Goal: Complete application form: Complete application form

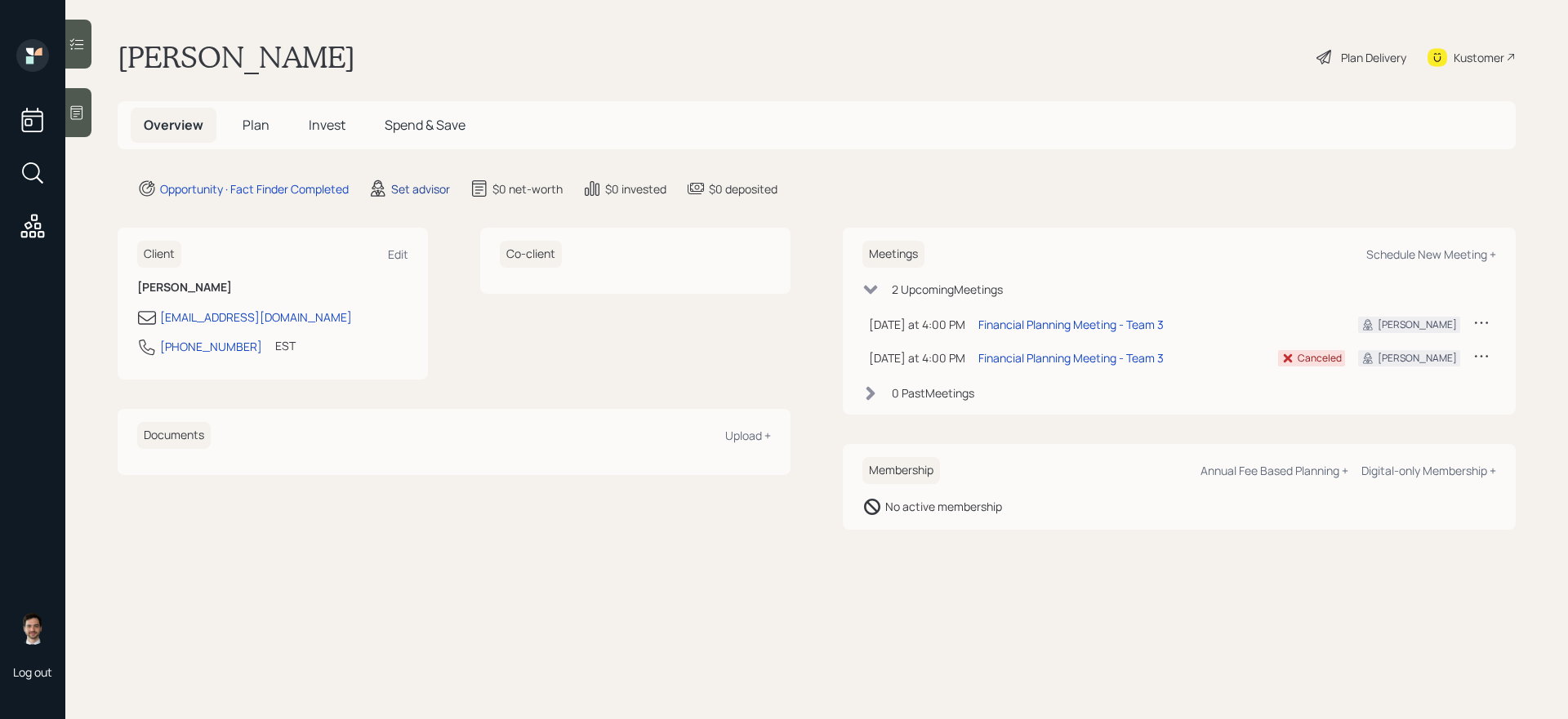
click at [417, 185] on div "Set advisor" at bounding box center [421, 189] width 59 height 17
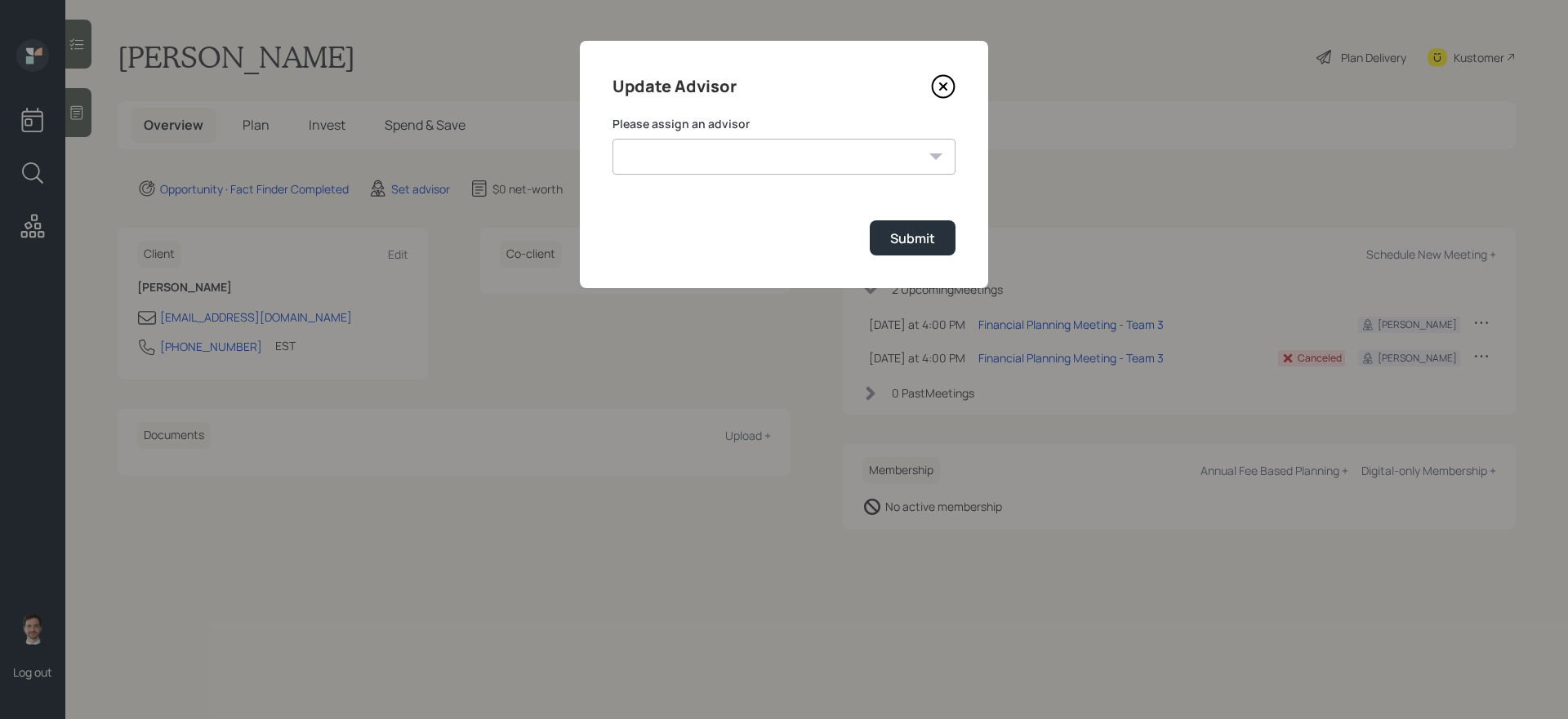
click at [669, 155] on select "[PERSON_NAME] [PERSON_NAME] [PERSON_NAME] End [PERSON_NAME] [PERSON_NAME] [PERS…" at bounding box center [784, 156] width 343 height 36
select select "ef6b64e1-8f62-4a74-b865-a7df4b35b836"
click at [612, 139] on select "[PERSON_NAME] [PERSON_NAME] [PERSON_NAME] End [PERSON_NAME] [PERSON_NAME] [PERS…" at bounding box center [784, 156] width 343 height 36
click at [902, 237] on div "Submit" at bounding box center [912, 238] width 45 height 18
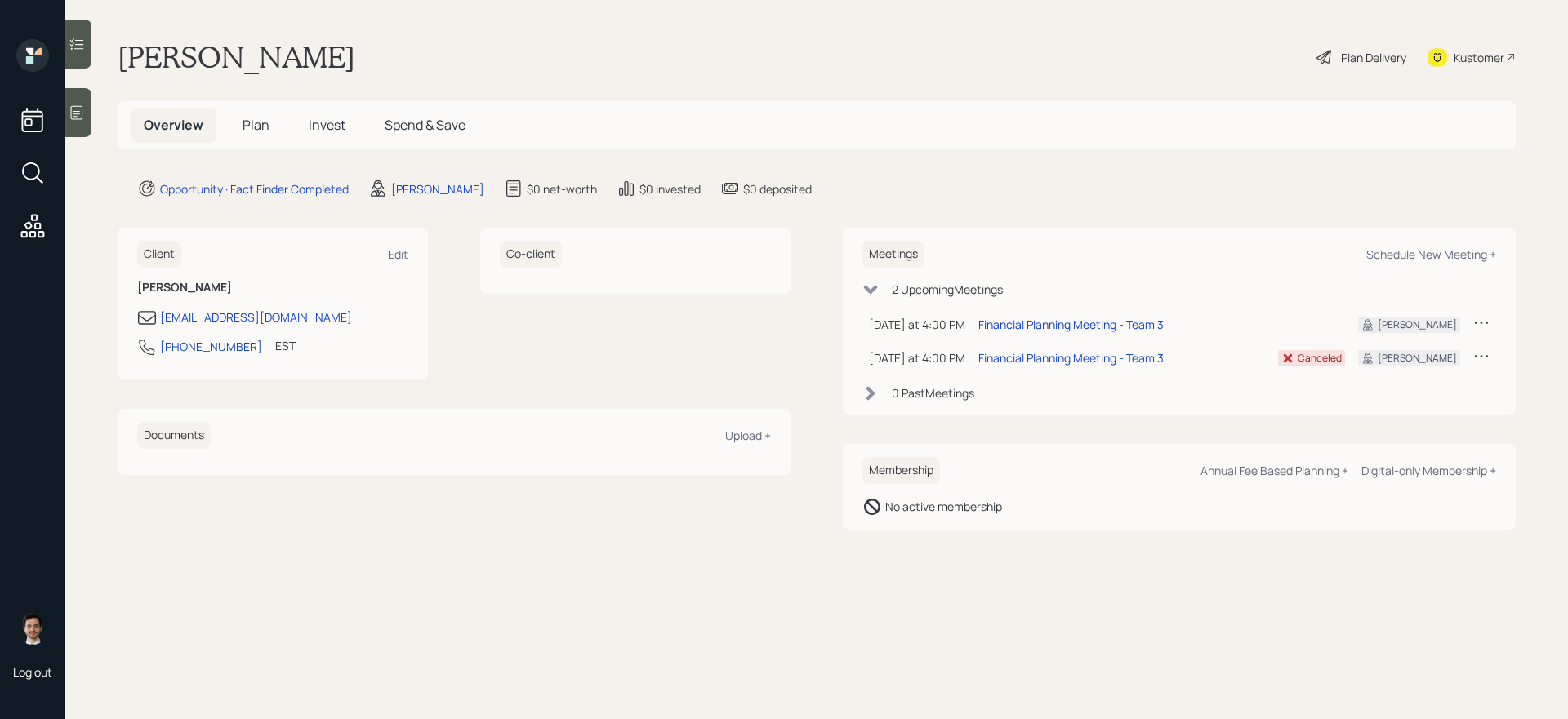
click at [256, 137] on h5 "Plan" at bounding box center [256, 126] width 53 height 35
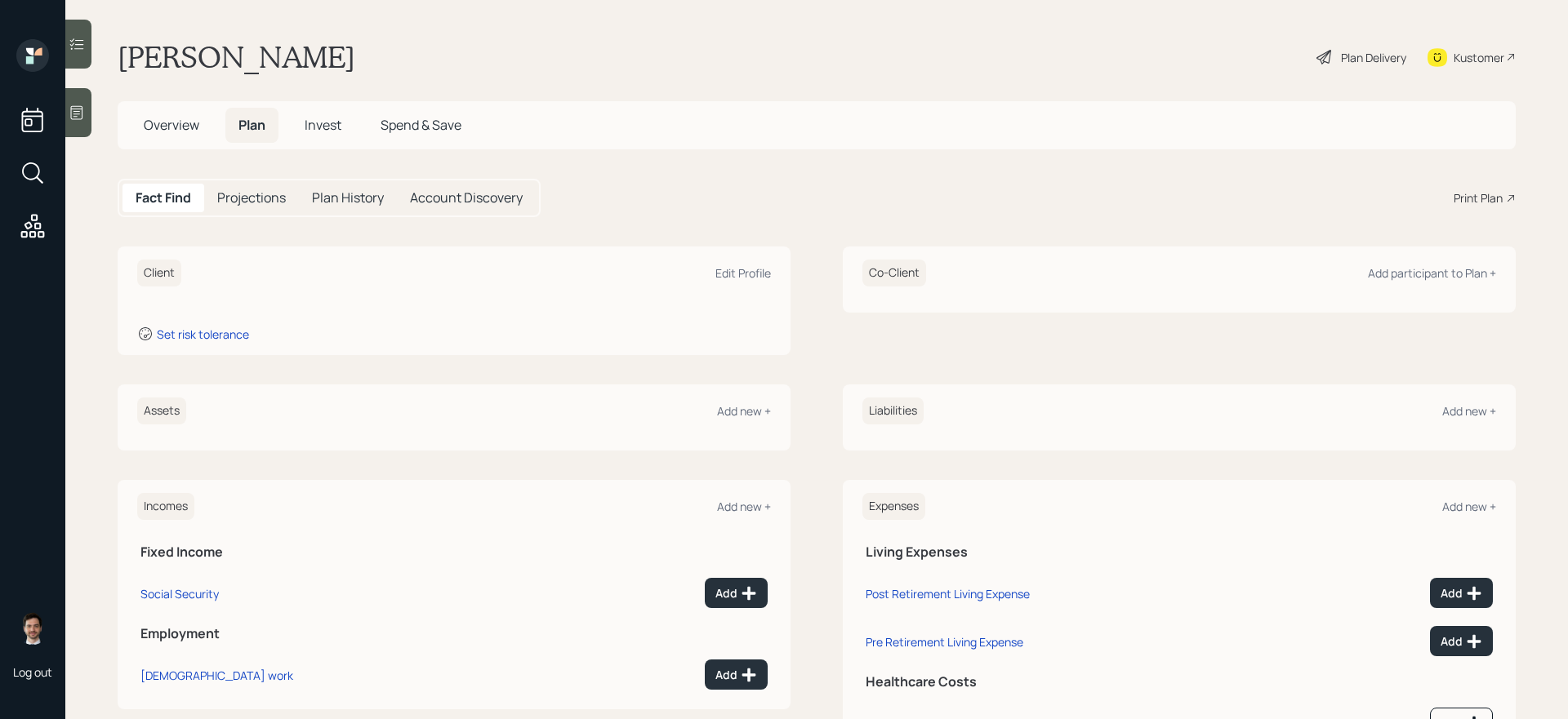
click at [255, 130] on span "Plan" at bounding box center [252, 124] width 27 height 18
click at [754, 418] on div "Add new +" at bounding box center [744, 411] width 54 height 15
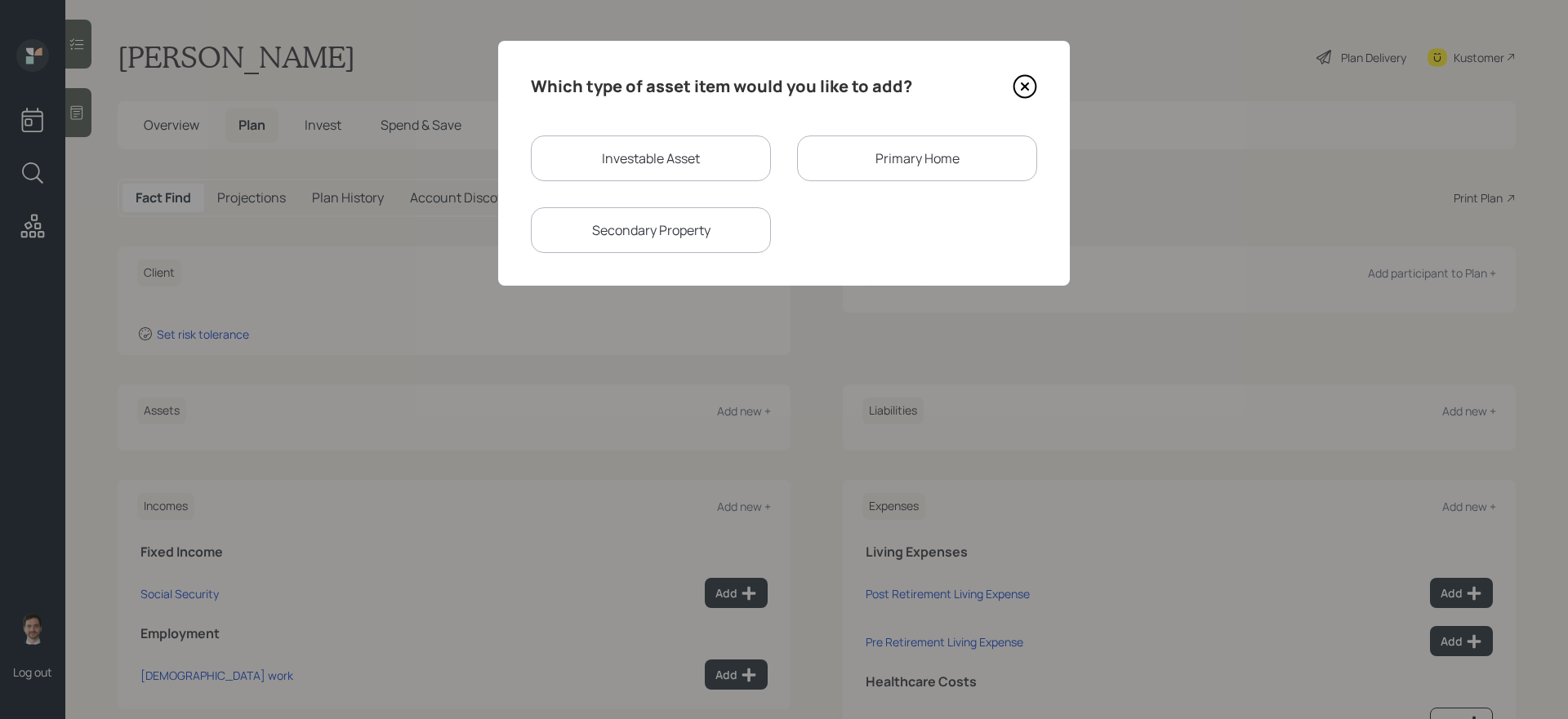
click at [634, 160] on div "Investable Asset" at bounding box center [651, 158] width 240 height 46
select select "taxable"
select select "balanced"
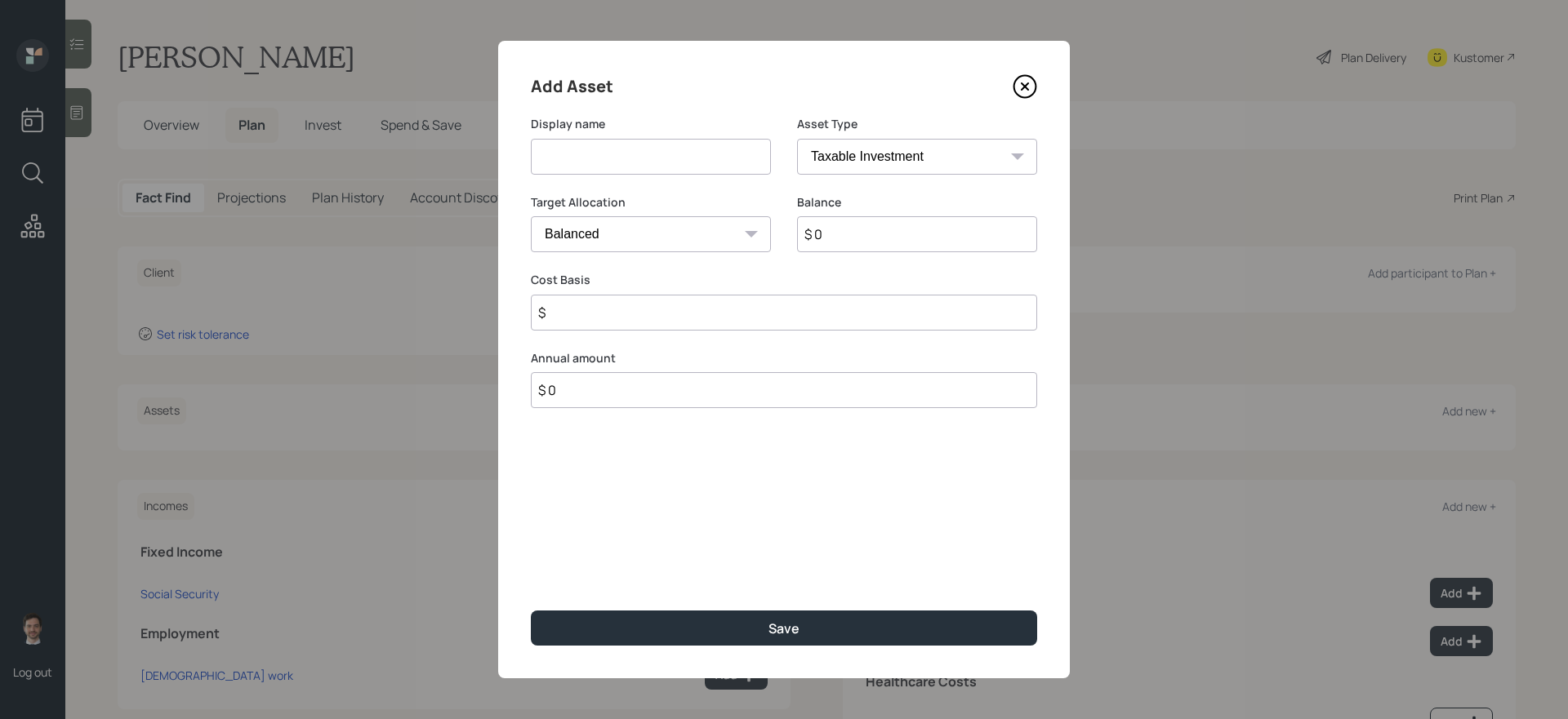
click at [624, 160] on input at bounding box center [651, 156] width 240 height 36
type input "Current 401k"
click at [870, 151] on select "SEP [PERSON_NAME] IRA 401(k) [PERSON_NAME] 401(k) 403(b) [PERSON_NAME] 403(b) 4…" at bounding box center [917, 156] width 240 height 36
select select "company_sponsored"
click at [797, 139] on select "SEP [PERSON_NAME] IRA 401(k) [PERSON_NAME] 401(k) 403(b) [PERSON_NAME] 403(b) 4…" at bounding box center [917, 156] width 240 height 36
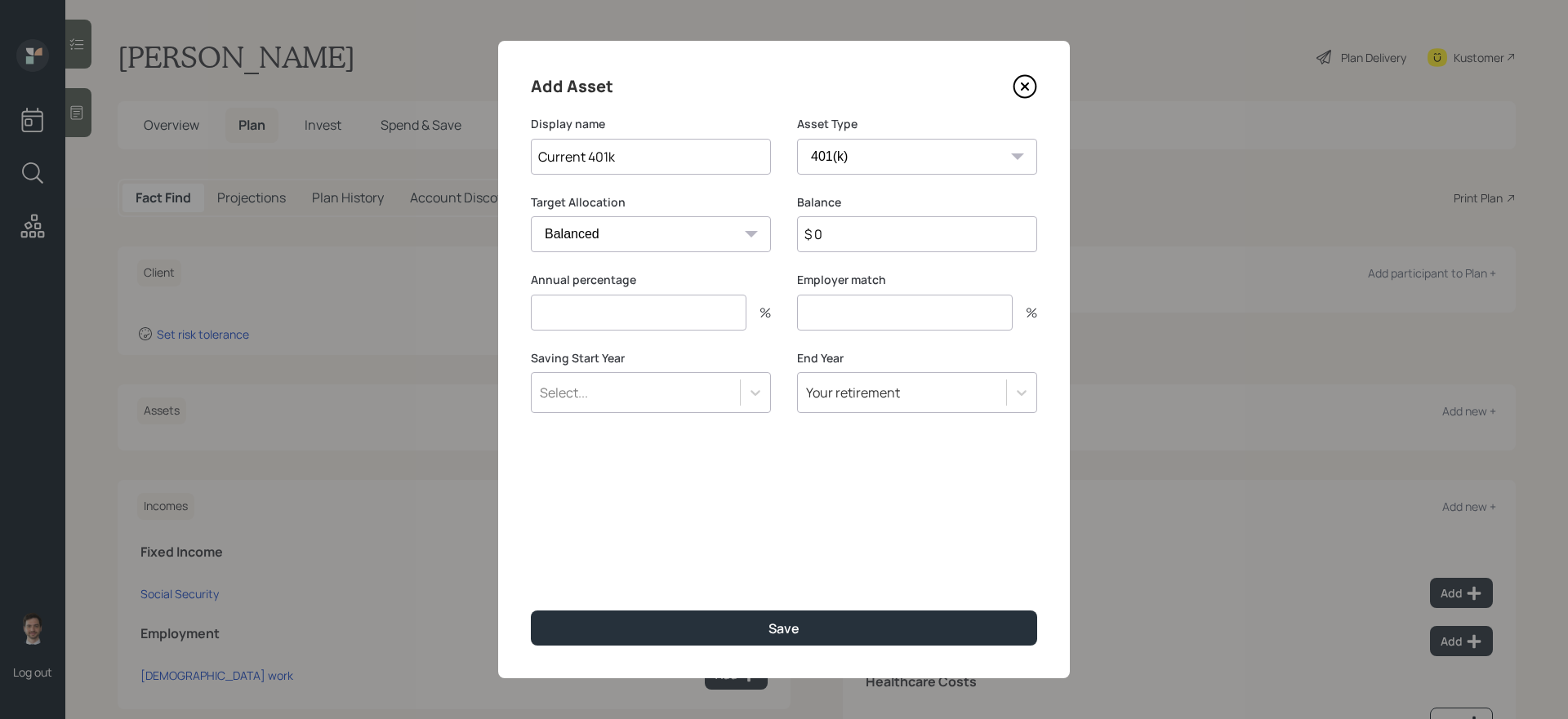
click at [863, 242] on input "$ 0" at bounding box center [917, 234] width 240 height 36
type input "$ 60,000"
type input "6"
type input "3"
type input "a"
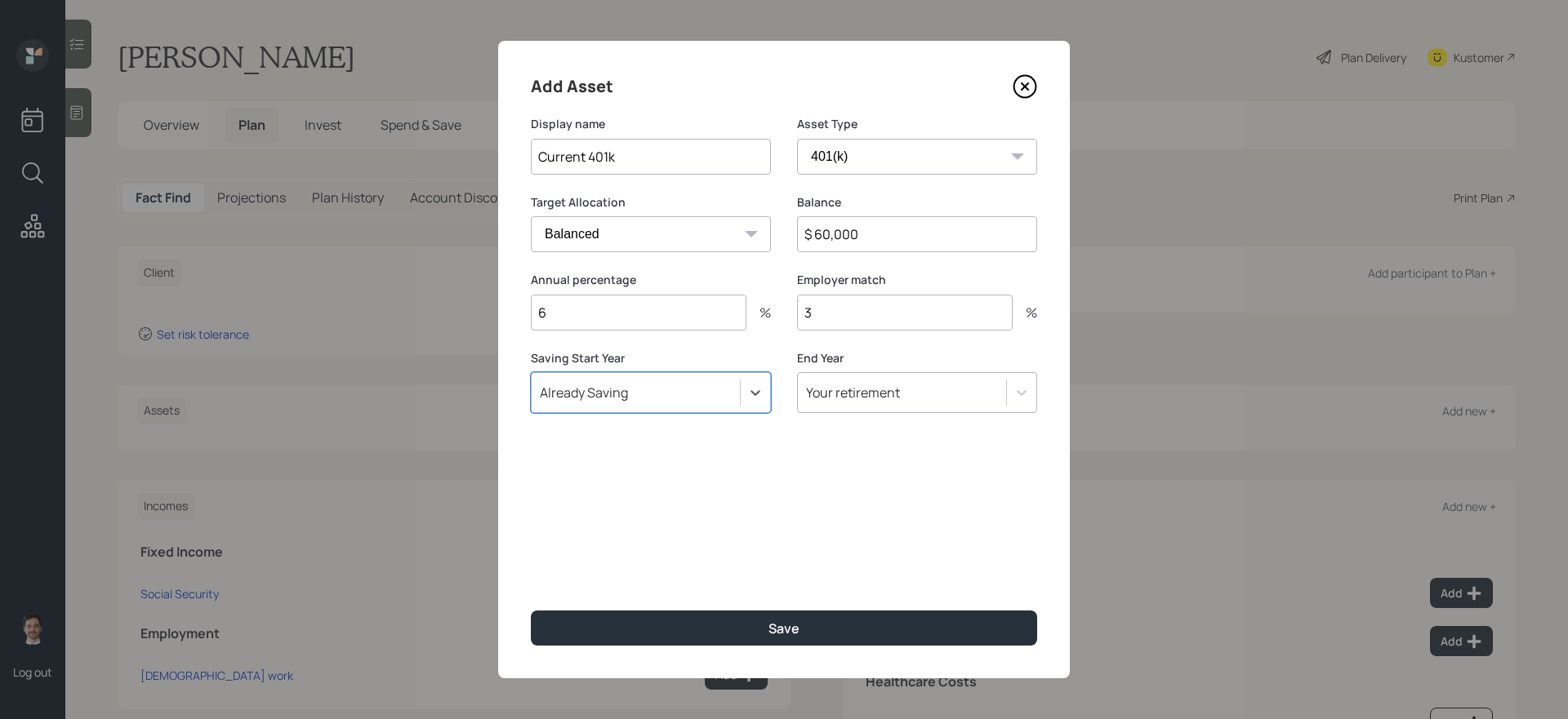
click at [531, 607] on button "Save" at bounding box center [783, 629] width 506 height 35
